Goal: Information Seeking & Learning: Find specific fact

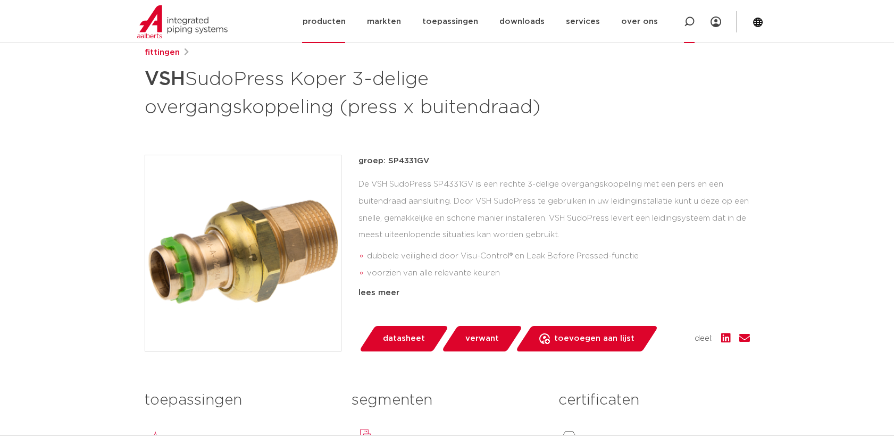
click at [686, 26] on icon at bounding box center [689, 21] width 11 height 11
click at [418, 25] on input "Zoeken" at bounding box center [537, 20] width 335 height 21
type input "6672591"
click button "Zoeken" at bounding box center [0, 0] width 0 height 0
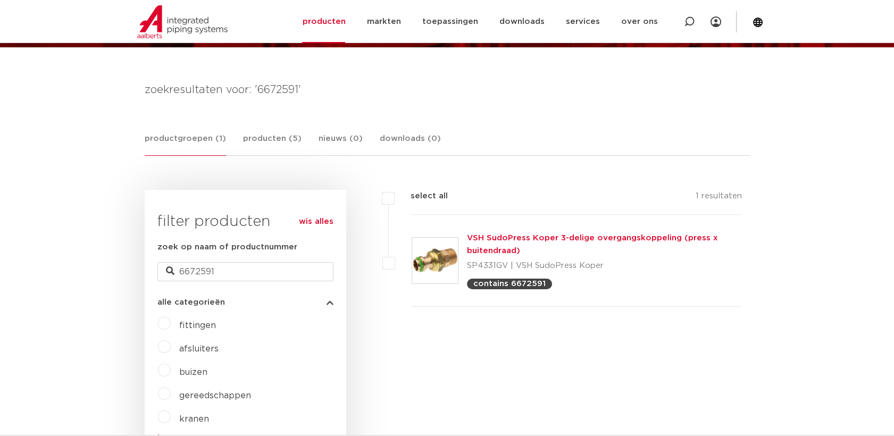
scroll to position [193, 0]
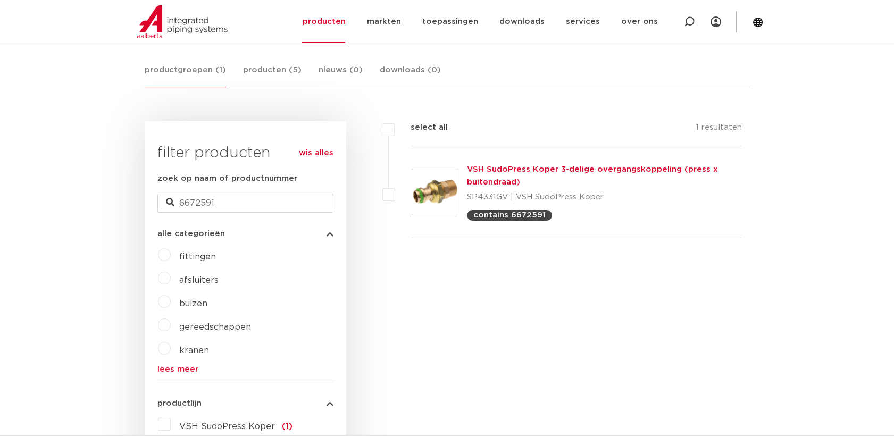
click at [443, 198] on img at bounding box center [435, 192] width 46 height 46
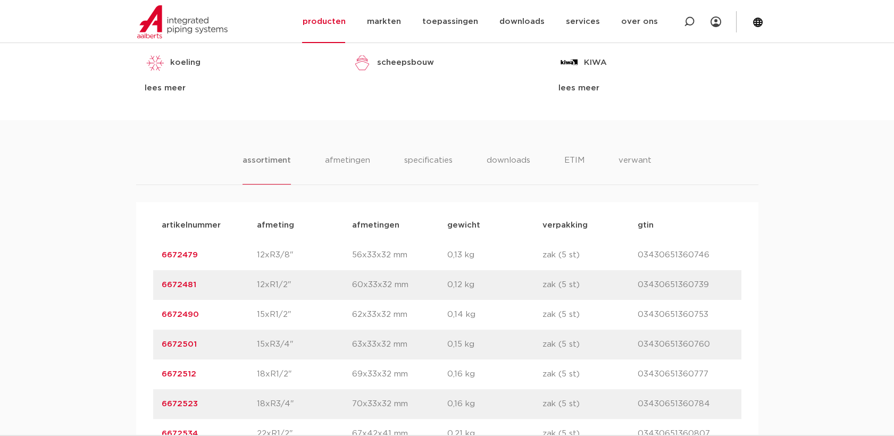
scroll to position [709, 0]
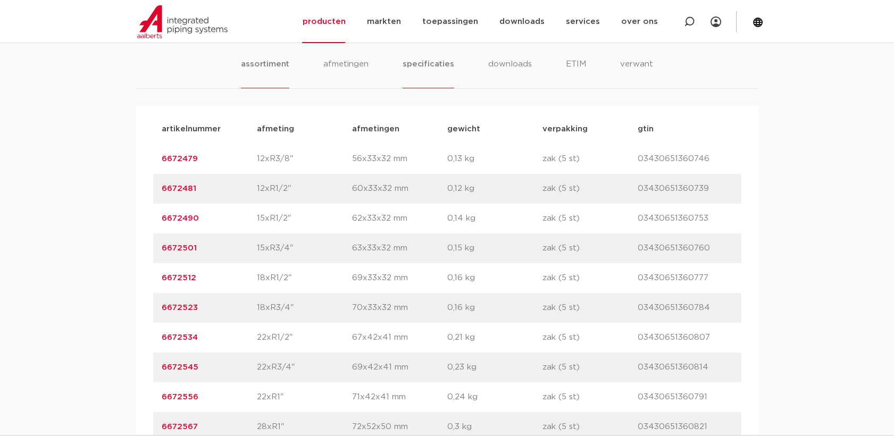
click at [428, 69] on li "specificaties" at bounding box center [428, 73] width 51 height 30
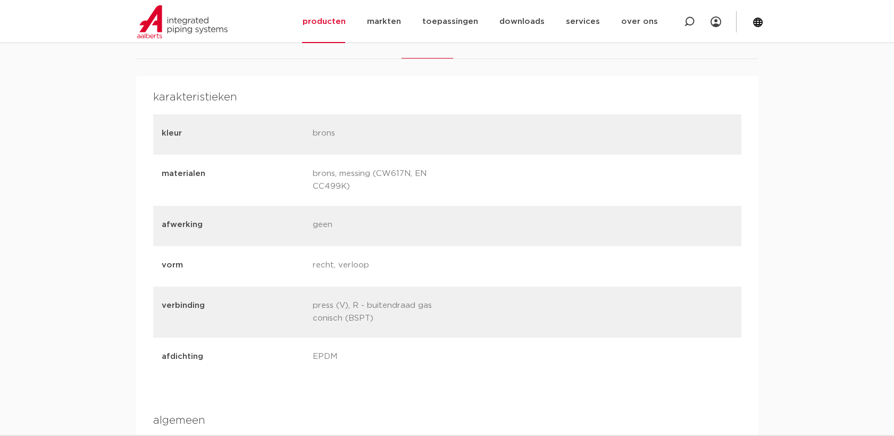
scroll to position [650, 0]
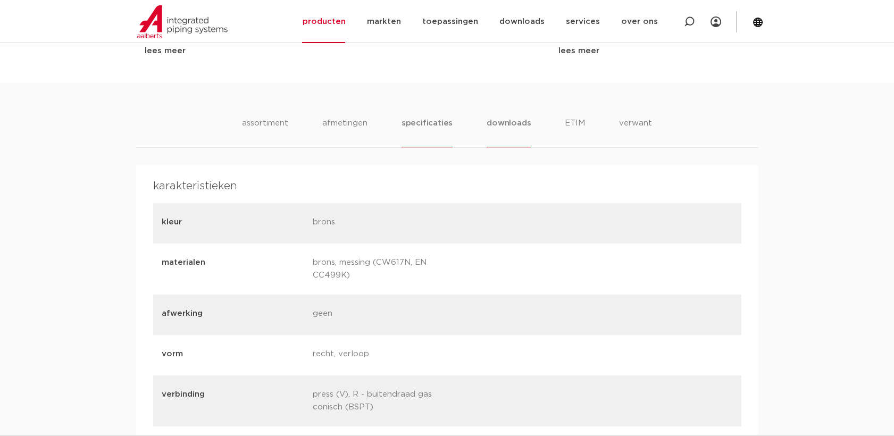
click at [525, 129] on li "downloads" at bounding box center [509, 132] width 44 height 30
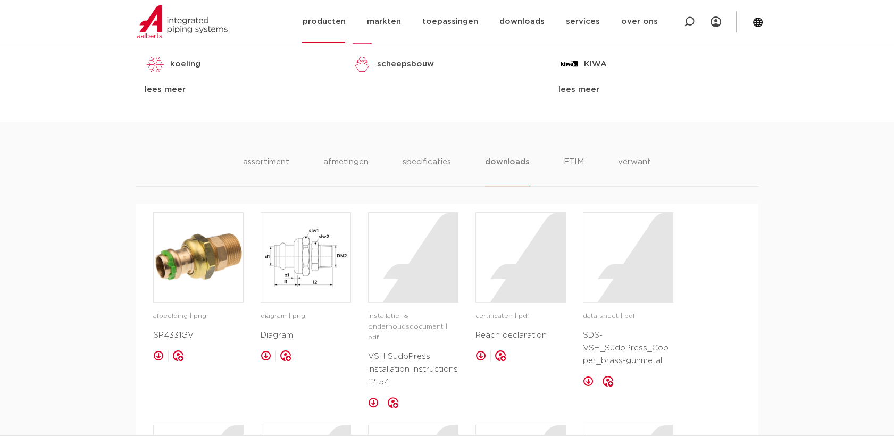
scroll to position [591, 0]
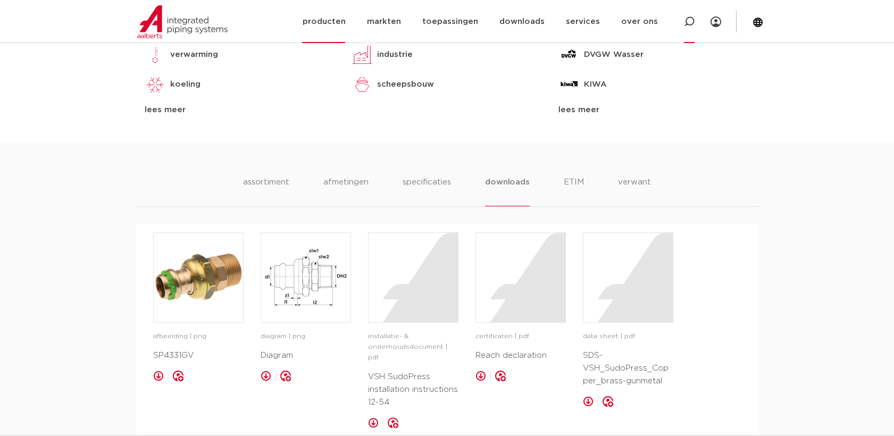
click at [697, 24] on div at bounding box center [689, 21] width 43 height 43
type input "6331G"
click button "Zoeken" at bounding box center [0, 0] width 0 height 0
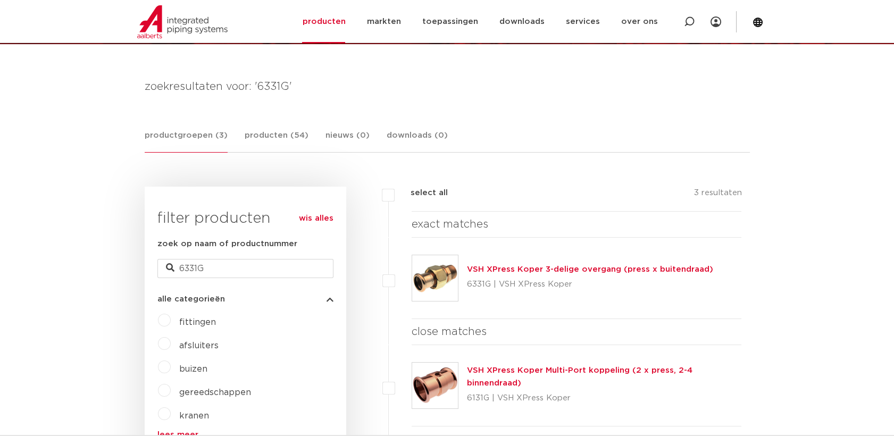
scroll to position [192, 0]
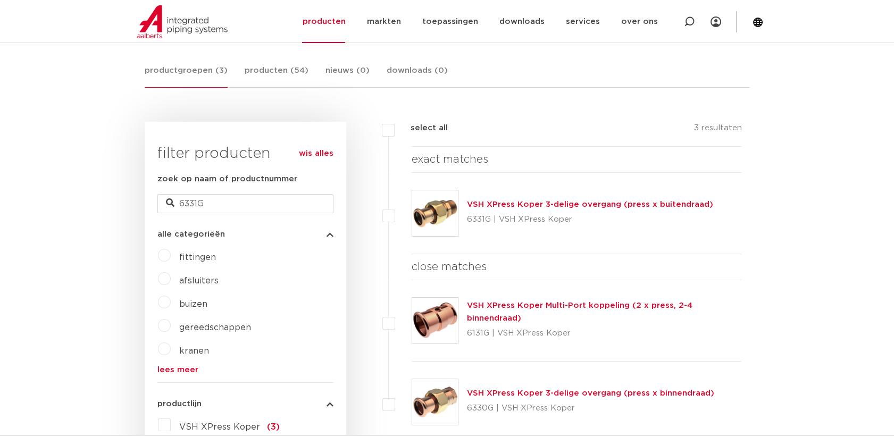
click at [447, 202] on img at bounding box center [435, 213] width 46 height 46
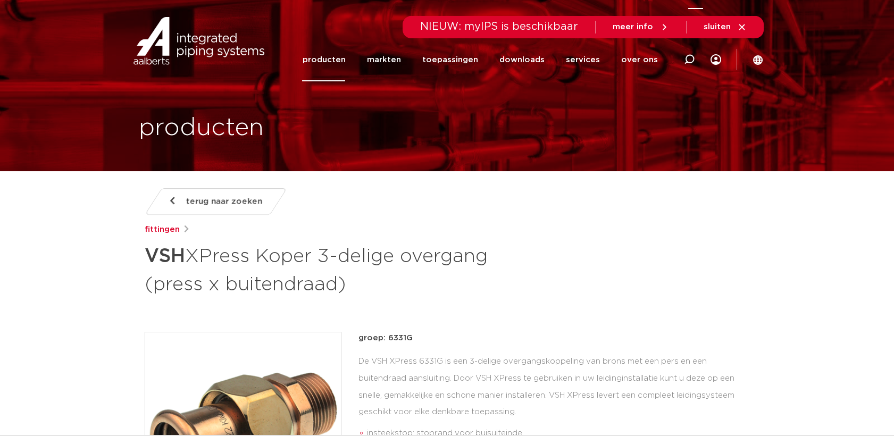
click at [692, 59] on icon at bounding box center [689, 59] width 11 height 11
click at [400, 63] on input "Zoeken" at bounding box center [536, 57] width 335 height 21
click at [676, 57] on input "Zoeken" at bounding box center [536, 57] width 335 height 21
type input "38812"
click button "Zoeken" at bounding box center [0, 0] width 0 height 0
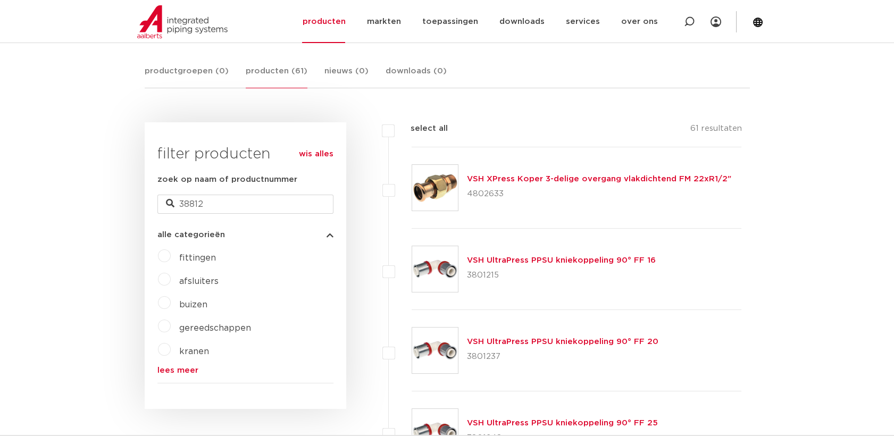
click at [432, 198] on img at bounding box center [435, 188] width 46 height 46
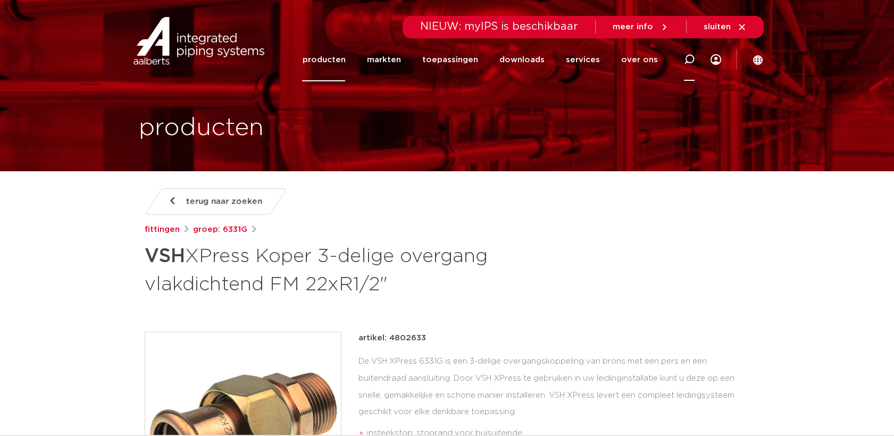
click at [692, 62] on icon at bounding box center [689, 59] width 11 height 11
click at [601, 65] on input "Zoeken" at bounding box center [536, 57] width 335 height 21
click at [525, 48] on div "Zoeken" at bounding box center [536, 59] width 335 height 30
click at [519, 52] on input "Zoeken" at bounding box center [536, 57] width 335 height 21
paste input "4802633"
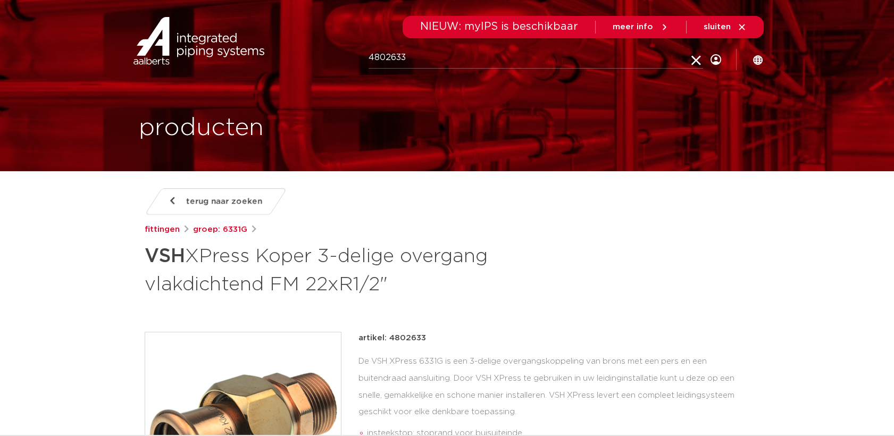
type input "4802633"
